Goal: Task Accomplishment & Management: Manage account settings

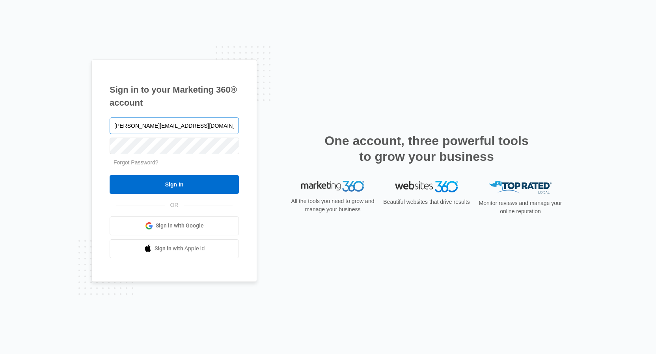
type input "[PERSON_NAME][EMAIL_ADDRESS][DOMAIN_NAME]"
click at [110, 175] on input "Sign In" at bounding box center [174, 184] width 129 height 19
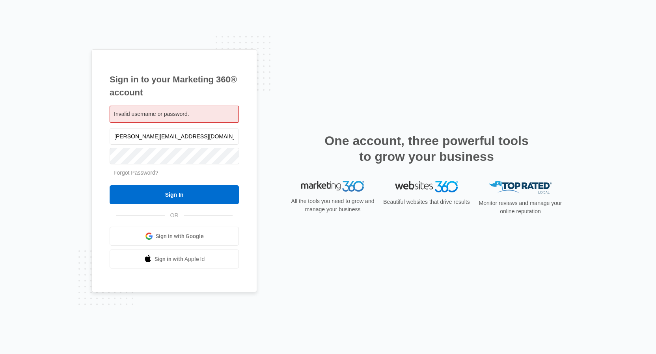
click at [147, 173] on link "Forgot Password?" at bounding box center [136, 172] width 45 height 6
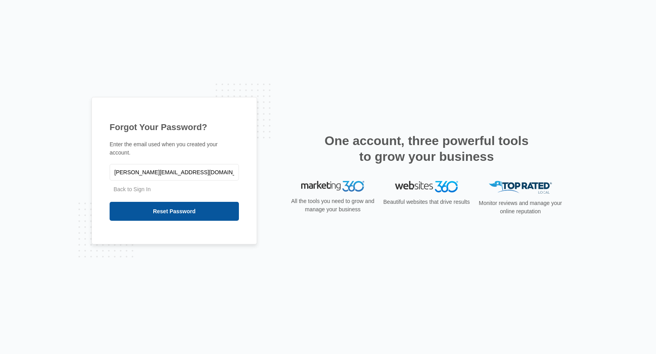
type input "[PERSON_NAME][EMAIL_ADDRESS][DOMAIN_NAME]"
click at [151, 209] on input "Reset Password" at bounding box center [174, 211] width 129 height 19
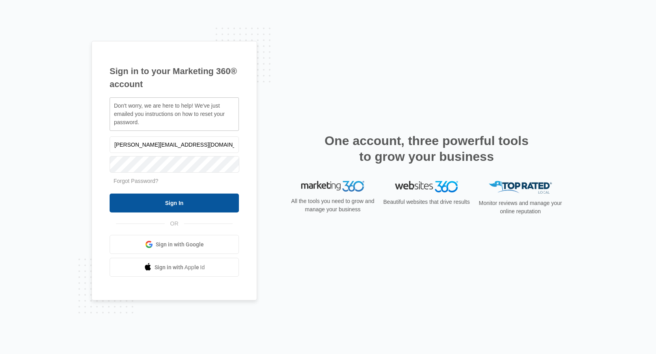
click at [170, 199] on input "Sign In" at bounding box center [174, 203] width 129 height 19
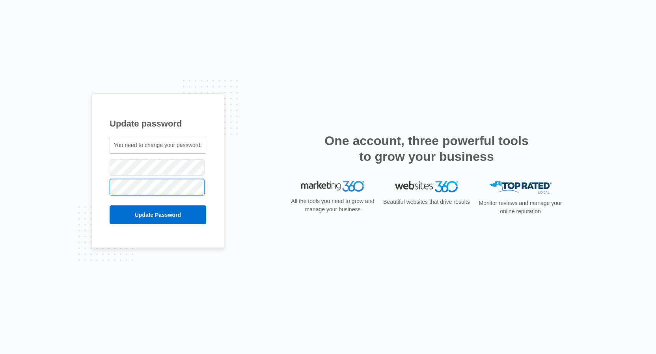
click at [110, 205] on input "Update Password" at bounding box center [158, 214] width 97 height 19
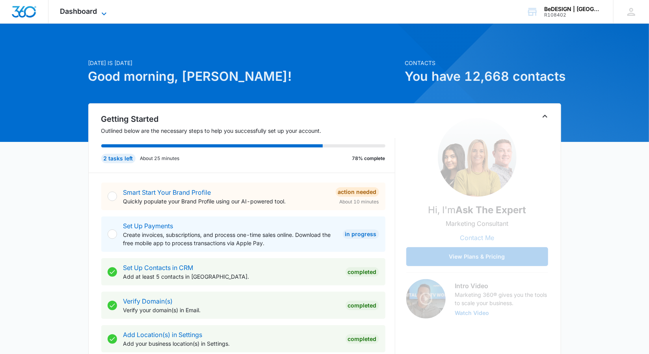
click at [108, 11] on icon at bounding box center [103, 13] width 9 height 9
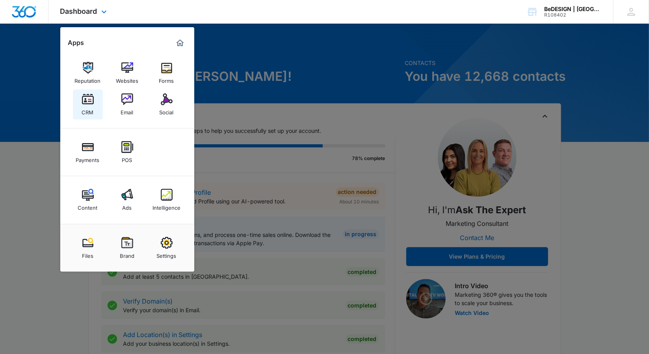
click at [85, 104] on img at bounding box center [88, 99] width 12 height 12
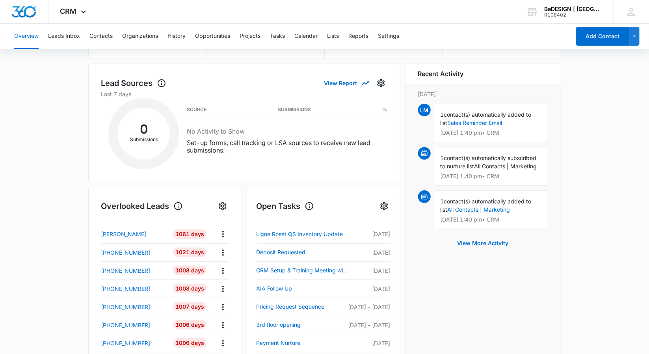
scroll to position [158, 0]
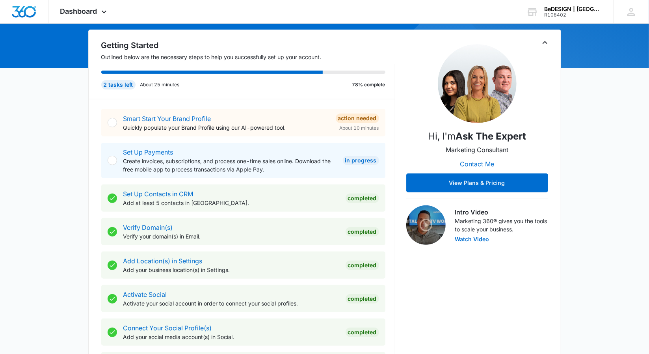
scroll to position [79, 0]
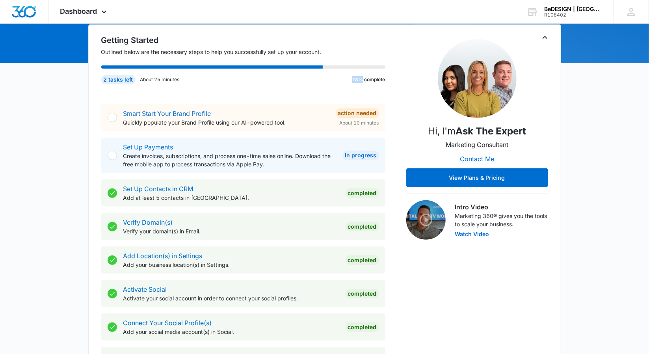
drag, startPoint x: 362, startPoint y: 80, endPoint x: 351, endPoint y: 80, distance: 11.0
click at [351, 80] on div "2 tasks left About 25 minutes 78% complete" at bounding box center [243, 79] width 284 height 9
click at [354, 80] on p "78% complete" at bounding box center [368, 79] width 33 height 7
click at [360, 80] on p "78% complete" at bounding box center [368, 79] width 33 height 7
